Goal: Task Accomplishment & Management: Manage account settings

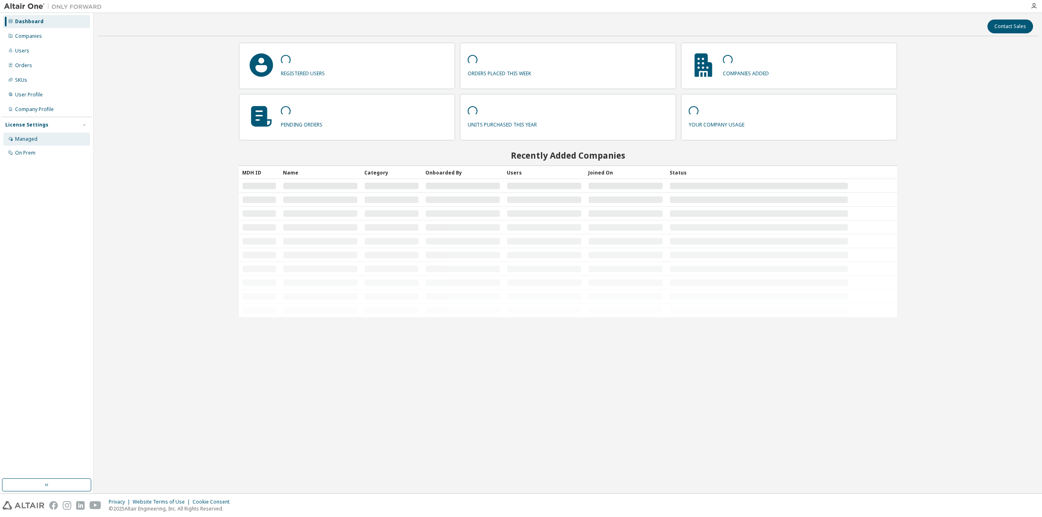
click at [28, 137] on div "Managed" at bounding box center [26, 139] width 22 height 7
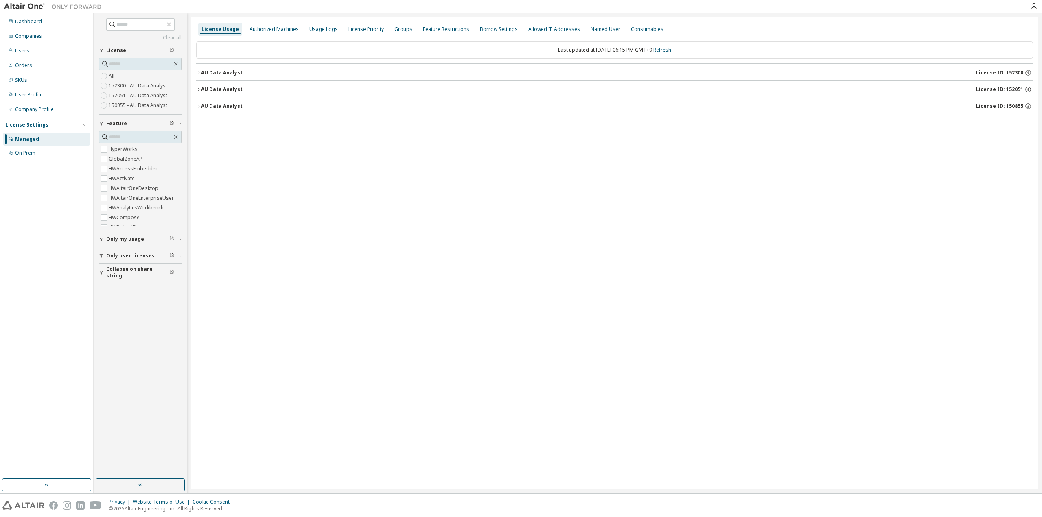
click at [213, 107] on div "AU Data Analyst" at bounding box center [222, 106] width 42 height 7
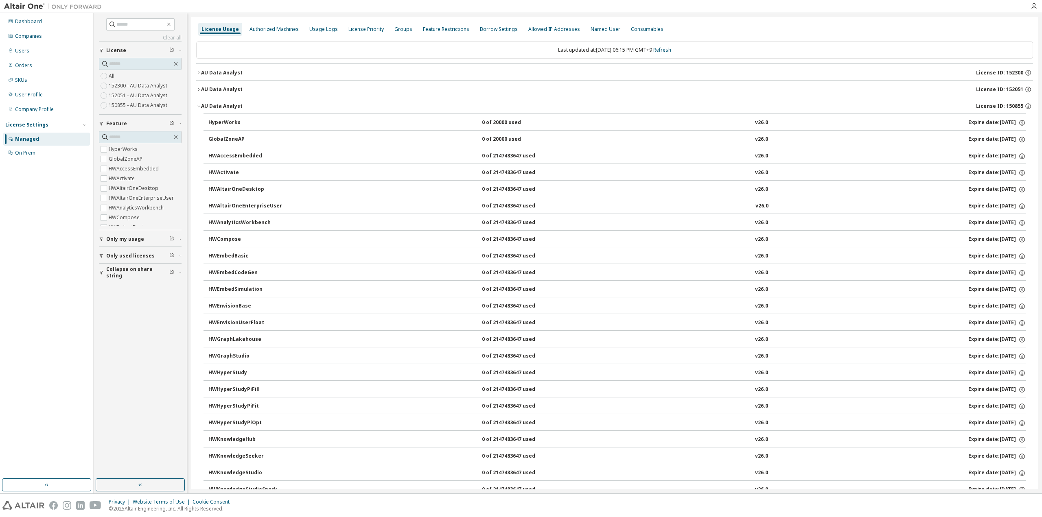
click at [213, 107] on div "AU Data Analyst" at bounding box center [222, 106] width 42 height 7
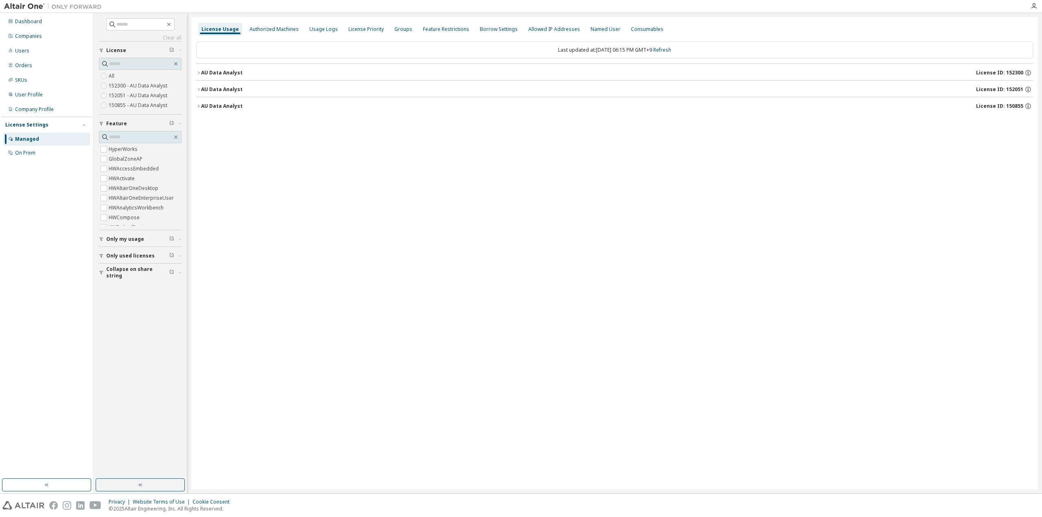
click at [225, 84] on button "AU Data Analyst License ID: 152051" at bounding box center [614, 90] width 837 height 18
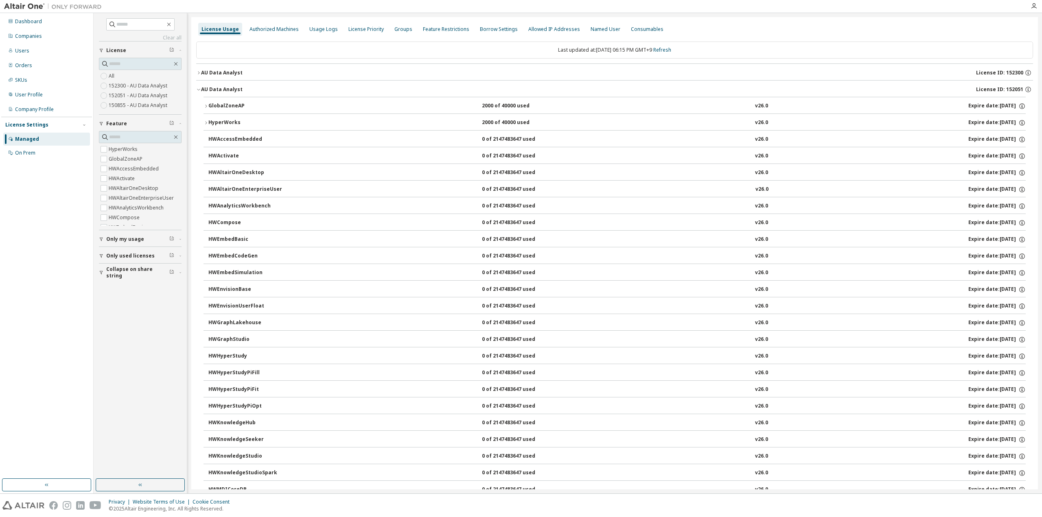
click at [225, 84] on button "AU Data Analyst License ID: 152051" at bounding box center [614, 90] width 837 height 18
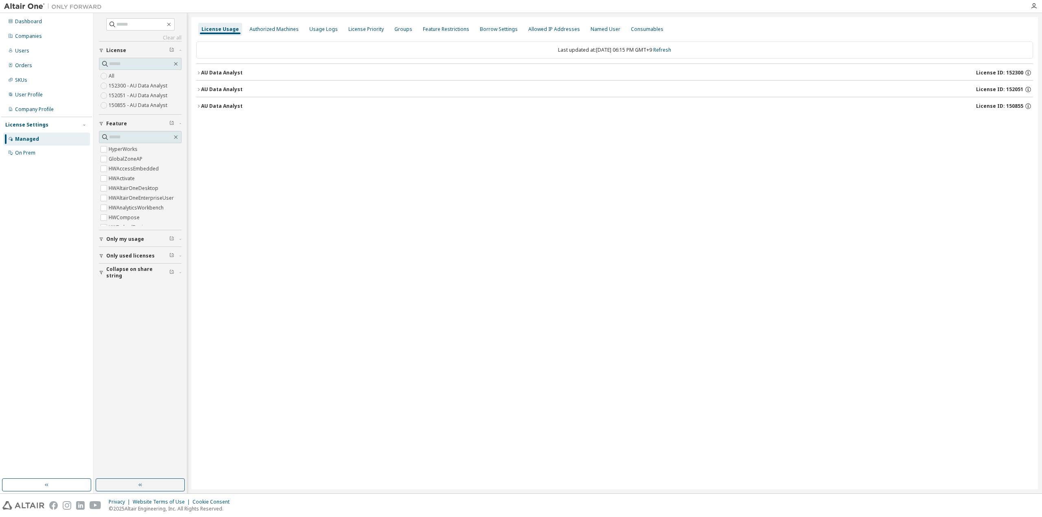
click at [232, 71] on div "AU Data Analyst" at bounding box center [222, 73] width 42 height 7
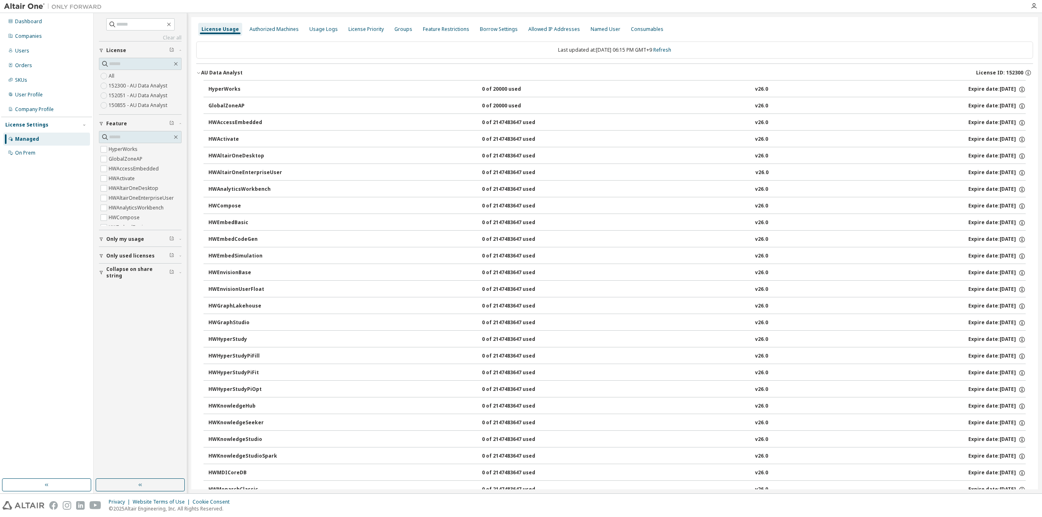
click at [232, 71] on div "AU Data Analyst" at bounding box center [222, 73] width 42 height 7
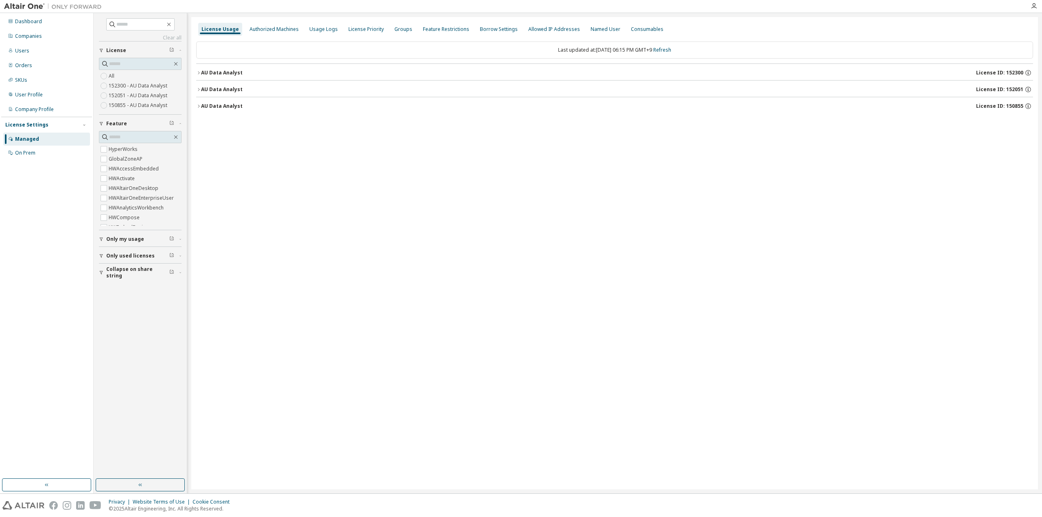
click at [232, 86] on div "AU Data Analyst" at bounding box center [222, 89] width 42 height 7
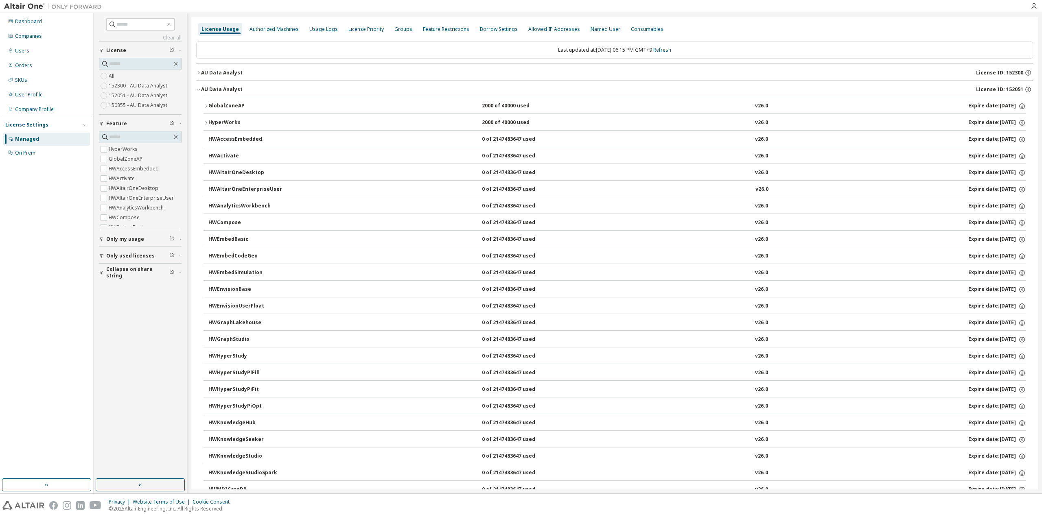
click at [232, 86] on div "AU Data Analyst" at bounding box center [222, 89] width 42 height 7
